Goal: Information Seeking & Learning: Find specific fact

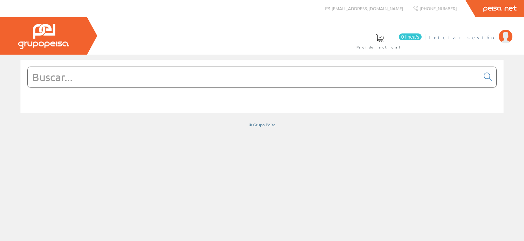
drag, startPoint x: 489, startPoint y: 39, endPoint x: 485, endPoint y: 38, distance: 4.9
click at [487, 38] on span "Iniciar sesión" at bounding box center [462, 37] width 66 height 7
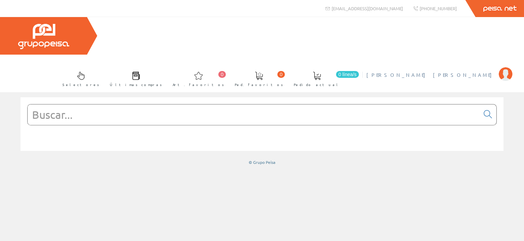
click at [473, 71] on span "[PERSON_NAME]" at bounding box center [430, 74] width 129 height 7
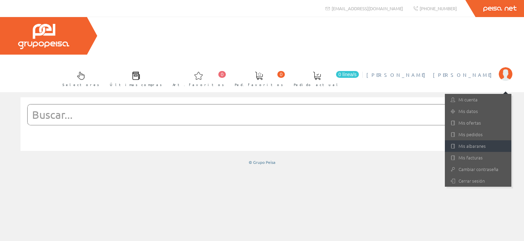
click at [464, 140] on link "Mis albaranes" at bounding box center [478, 146] width 67 height 12
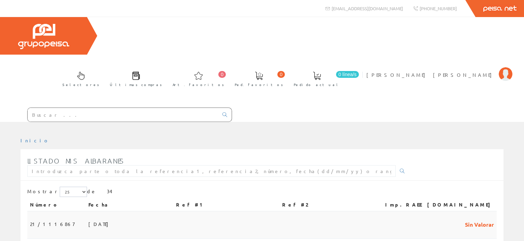
click at [119, 211] on td "02/10/2025" at bounding box center [130, 224] width 88 height 27
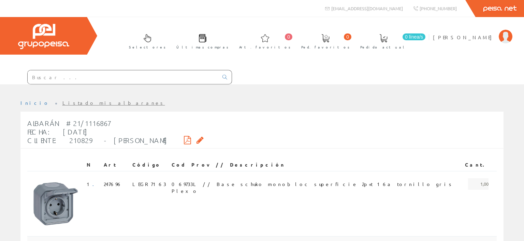
scroll to position [108, 0]
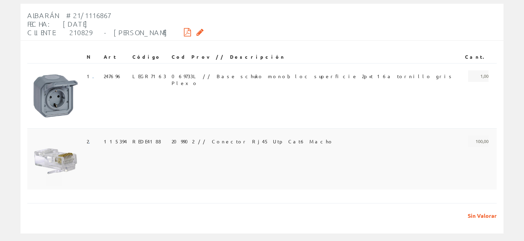
click at [231, 145] on td "209902 // Conector Rj45 Utp Cat6 Macho" at bounding box center [315, 158] width 293 height 61
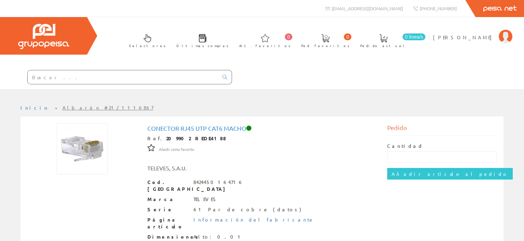
scroll to position [36, 0]
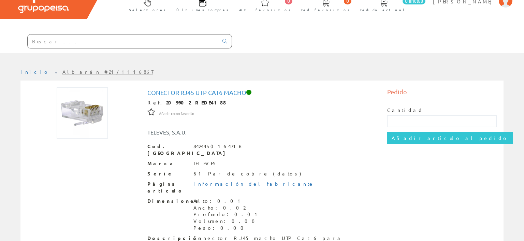
click at [204, 93] on h1 "Conector Rj45 Utp Cat6 Macho" at bounding box center [262, 92] width 230 height 7
click at [204, 92] on h1 "Conector Rj45 Utp Cat6 Macho" at bounding box center [262, 92] width 230 height 7
copy h1 "Conector Rj45 Utp Cat6 Macho"
drag, startPoint x: 174, startPoint y: 104, endPoint x: 197, endPoint y: 103, distance: 23.2
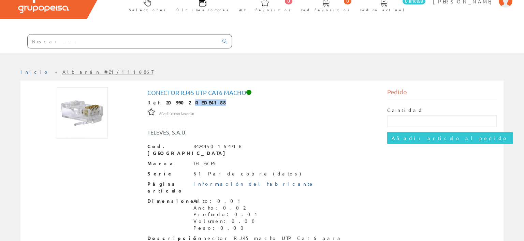
click at [197, 103] on strong "209902 REDE4188" at bounding box center [196, 102] width 60 height 6
copy strong "REDE4188"
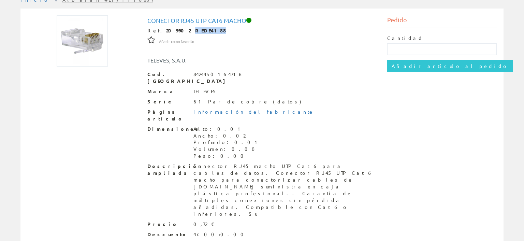
scroll to position [0, 0]
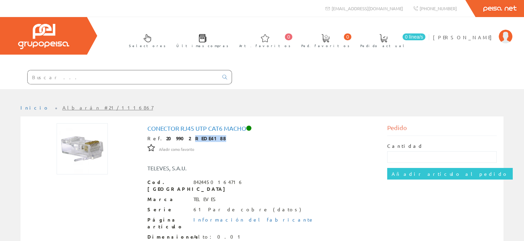
click at [145, 77] on input "text" at bounding box center [123, 77] width 191 height 14
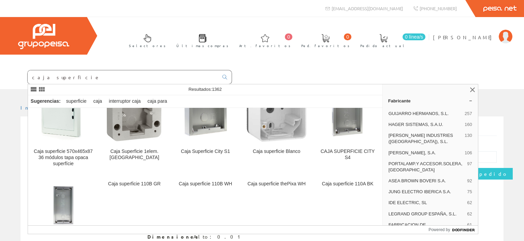
scroll to position [229, 0]
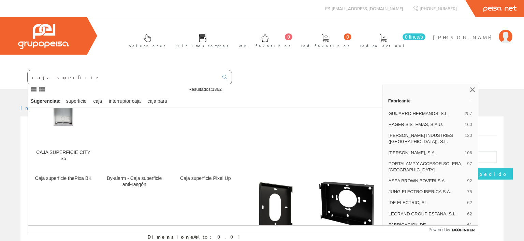
click at [40, 77] on input "caja superficie" at bounding box center [123, 77] width 191 height 14
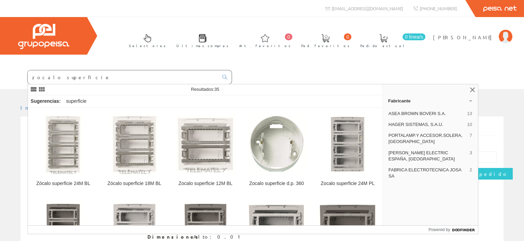
drag, startPoint x: 86, startPoint y: 74, endPoint x: 88, endPoint y: 79, distance: 5.0
click at [85, 75] on input "zocalo superficie" at bounding box center [123, 77] width 191 height 14
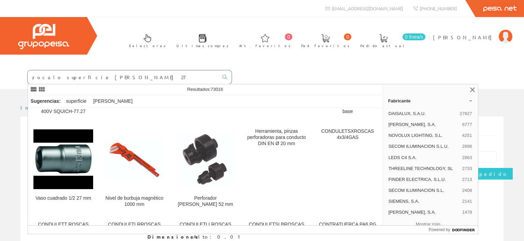
scroll to position [917, 0]
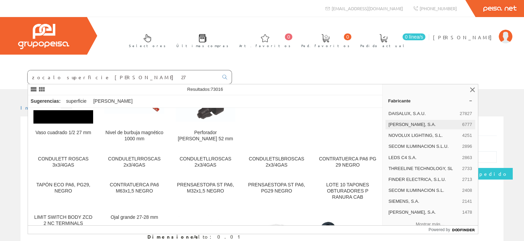
type input "zocalo superficie simon 27"
click at [414, 121] on div "SIMON, S.A. 6777" at bounding box center [430, 125] width 90 height 10
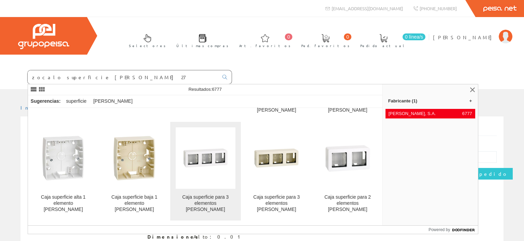
scroll to position [851, 0]
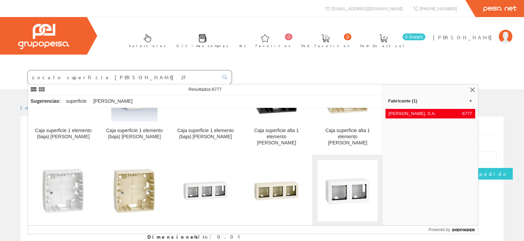
click at [352, 161] on img at bounding box center [348, 191] width 60 height 60
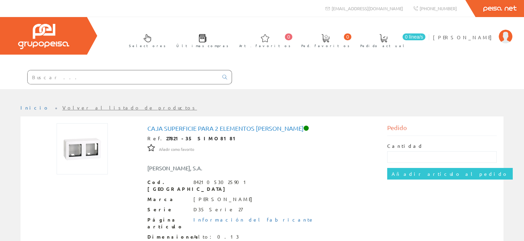
click at [222, 128] on h1 "Caja superficie para 2 elementos [PERSON_NAME]" at bounding box center [262, 128] width 230 height 7
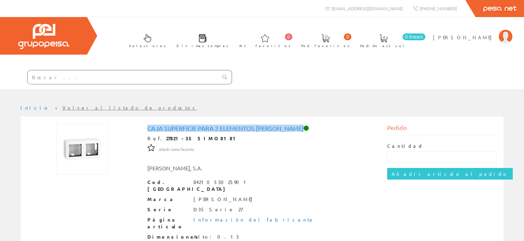
click at [222, 128] on h1 "Caja superficie para 2 elementos [PERSON_NAME]" at bounding box center [262, 128] width 230 height 7
copy h1 "Caja superficie para 2 elementos [PERSON_NAME]"
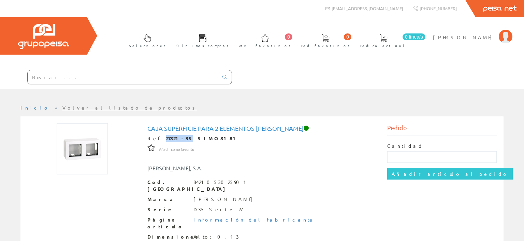
drag, startPoint x: 158, startPoint y: 138, endPoint x: 173, endPoint y: 139, distance: 15.0
click at [177, 139] on strong "27821-35 SIMO8181" at bounding box center [202, 138] width 73 height 6
copy strong "27821-35"
click at [103, 76] on input "text" at bounding box center [123, 77] width 191 height 14
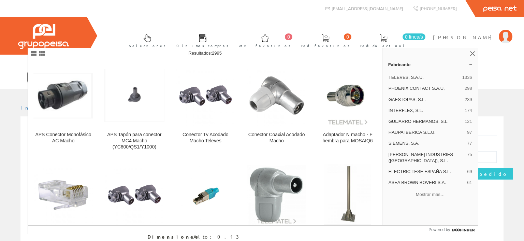
scroll to position [36, 0]
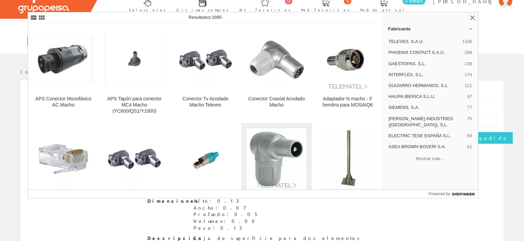
type input "cavija macho televes"
click at [288, 157] on img at bounding box center [277, 159] width 60 height 60
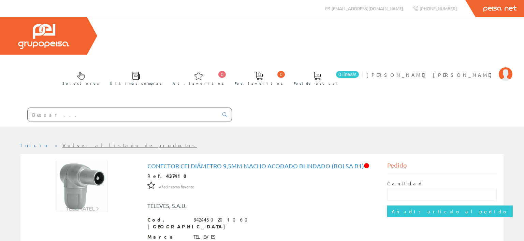
click at [244, 162] on h1 "Conector CEI diámetro 9,5mm macho acodado blindado (bolsa B1)" at bounding box center [262, 165] width 230 height 7
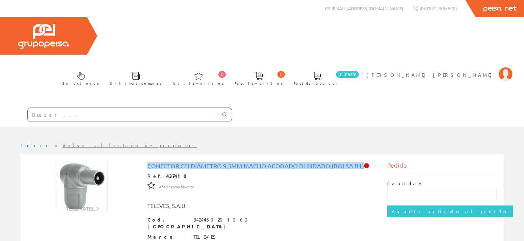
click at [244, 162] on h1 "Conector CEI diámetro 9,5mm macho acodado blindado (bolsa B1)" at bounding box center [262, 165] width 230 height 7
copy h1 "Conector CEI diámetro 9,5mm macho acodado blindado (bolsa B1)"
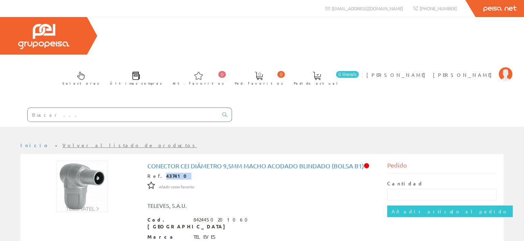
drag, startPoint x: 157, startPoint y: 139, endPoint x: 171, endPoint y: 137, distance: 14.4
click at [173, 173] on div "Ref. 437410" at bounding box center [262, 176] width 230 height 7
copy strong "437410"
click at [68, 108] on input "text" at bounding box center [123, 115] width 191 height 14
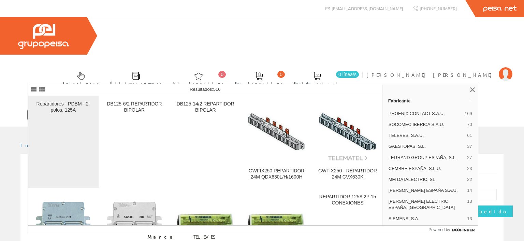
scroll to position [65, 0]
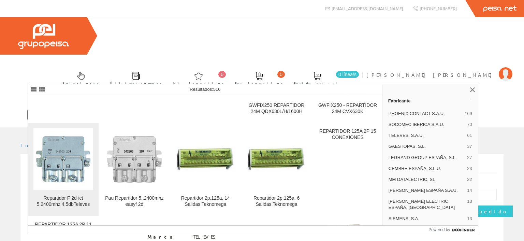
type input "repartidor 2"
click at [72, 169] on img at bounding box center [63, 159] width 60 height 60
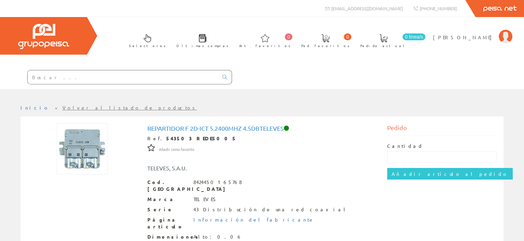
click at [183, 126] on h1 "Repartidor F 2d-ict 5.2400mhz 4.5dbTeleves" at bounding box center [262, 128] width 230 height 7
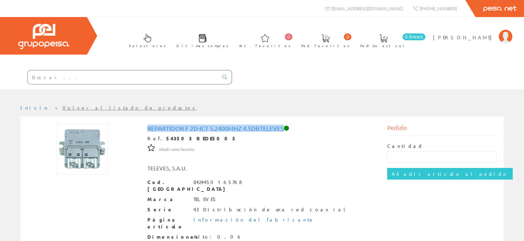
click at [183, 126] on h1 "Repartidor F 2d-ict 5.2400mhz 4.5dbTeleves" at bounding box center [262, 128] width 230 height 7
copy h1 "Repartidor F 2d-ict 5.2400mhz 4.5dbTeleves"
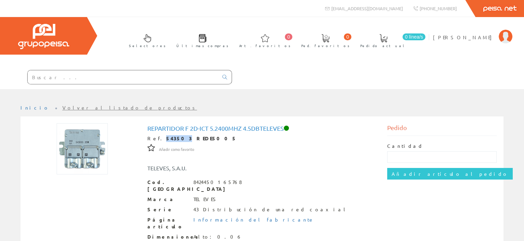
drag, startPoint x: 173, startPoint y: 139, endPoint x: 158, endPoint y: 139, distance: 15.0
click at [166, 139] on strong "543503 REDE5005" at bounding box center [201, 138] width 71 height 6
copy strong "543503"
click at [449, 38] on span "VALERO NAVAS , VICENTE" at bounding box center [464, 37] width 62 height 7
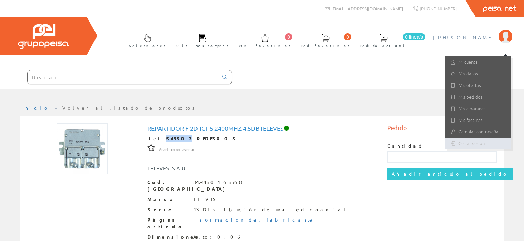
click at [464, 144] on link "Cerrar sesión" at bounding box center [478, 143] width 67 height 12
